Goal: Information Seeking & Learning: Learn about a topic

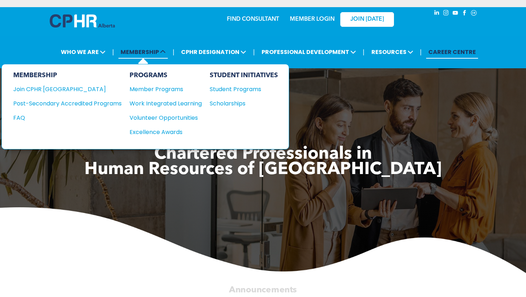
click at [161, 53] on span "MEMBERSHIP" at bounding box center [142, 51] width 49 height 13
click at [224, 101] on div "Scholarships" at bounding box center [241, 103] width 62 height 9
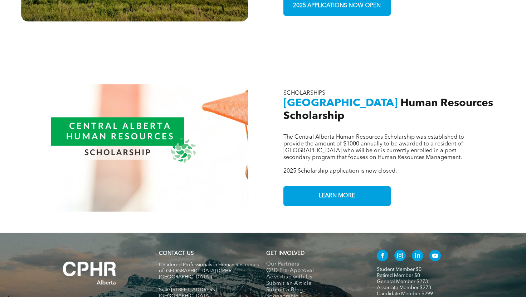
scroll to position [627, 0]
